Goal: Information Seeking & Learning: Learn about a topic

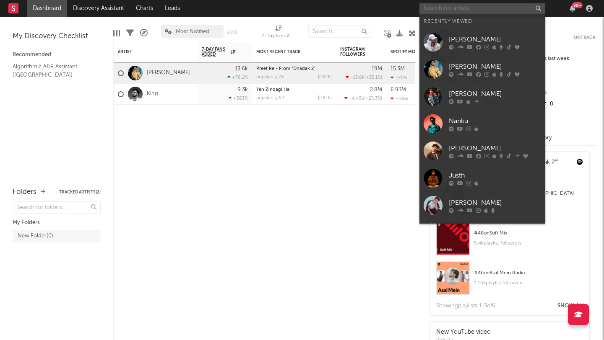
click at [453, 6] on input "text" at bounding box center [482, 8] width 126 height 10
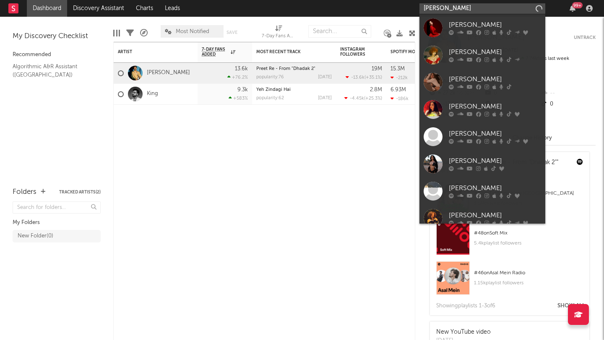
type input "[PERSON_NAME]"
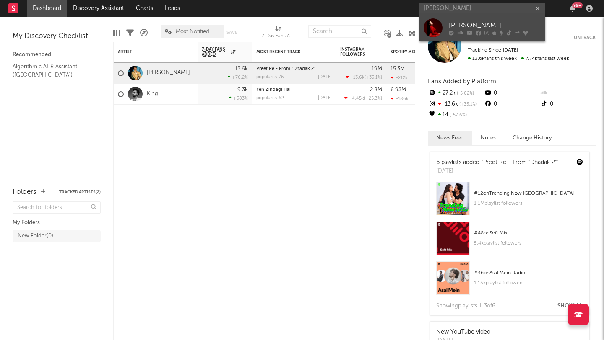
click at [457, 28] on div "[PERSON_NAME]" at bounding box center [495, 25] width 92 height 10
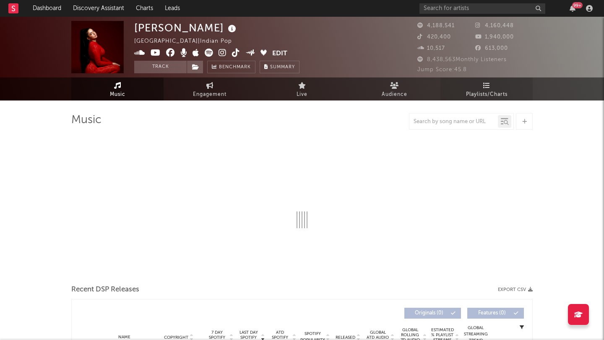
select select "6m"
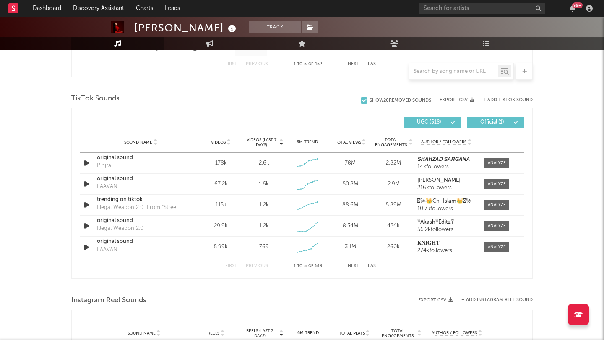
scroll to position [531, 0]
click at [440, 71] on input "text" at bounding box center [453, 71] width 88 height 7
click at [438, 73] on input "text" at bounding box center [453, 71] width 88 height 7
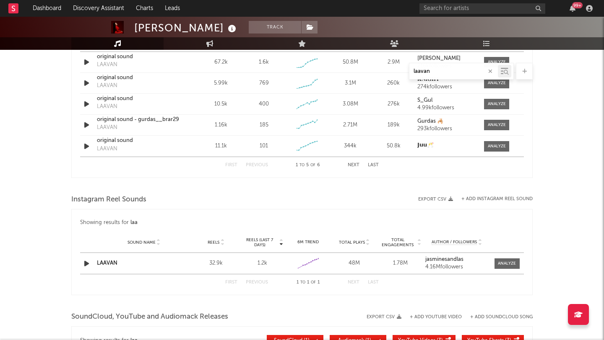
scroll to position [397, 0]
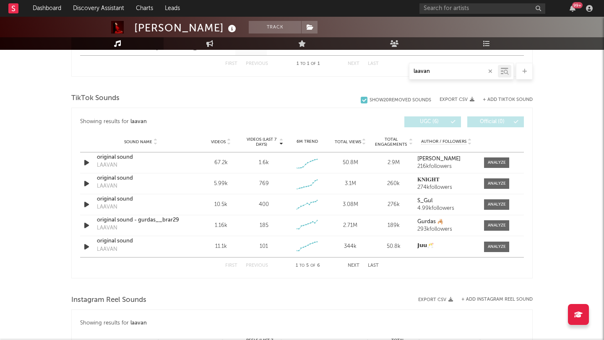
type input "laavan"
click at [26, 191] on div "[PERSON_NAME] Track [GEOGRAPHIC_DATA] | Indian Pop Edit Track Benchmark Summary…" at bounding box center [302, 149] width 604 height 1059
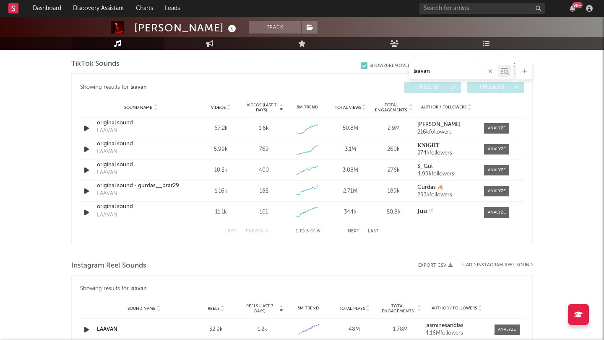
scroll to position [430, 0]
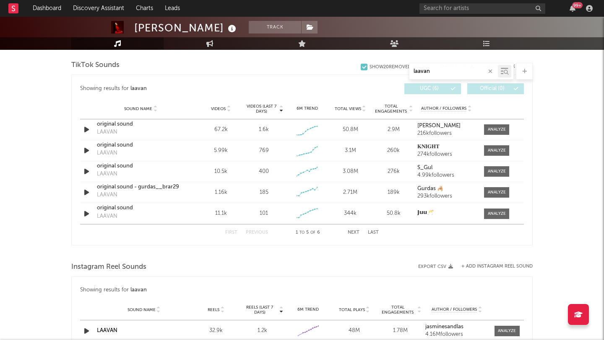
click at [356, 234] on button "Next" at bounding box center [354, 233] width 12 height 5
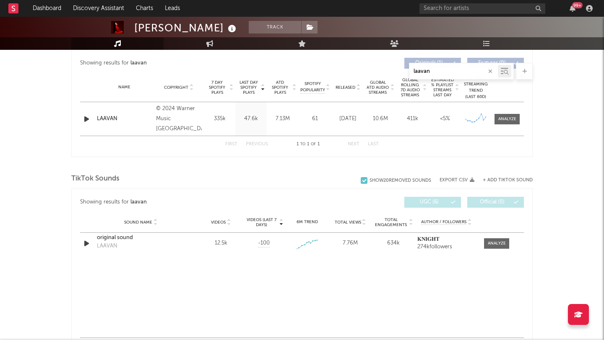
scroll to position [316, 0]
